Goal: Navigation & Orientation: Find specific page/section

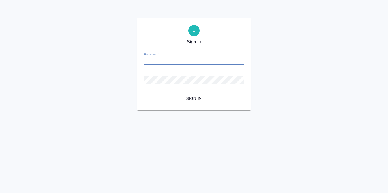
paste input ".iablonskikh@awatera.com"
click at [145, 60] on input ".iablonskikh@awatera.com" at bounding box center [194, 61] width 100 height 8
type input "a.iablonskikh@awatera.com"
click at [196, 97] on span "Sign in" at bounding box center [193, 98] width 91 height 7
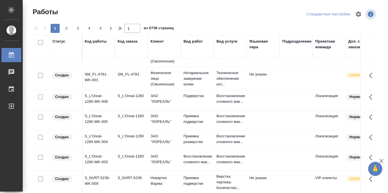
scroll to position [0, 1]
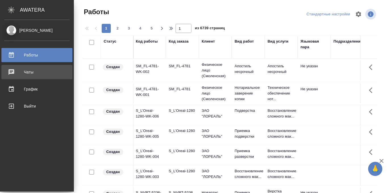
click at [35, 75] on div "Чаты" at bounding box center [36, 72] width 65 height 9
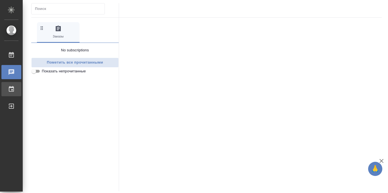
click at [12, 89] on icon at bounding box center [11, 89] width 7 height 7
